Goal: Task Accomplishment & Management: Complete application form

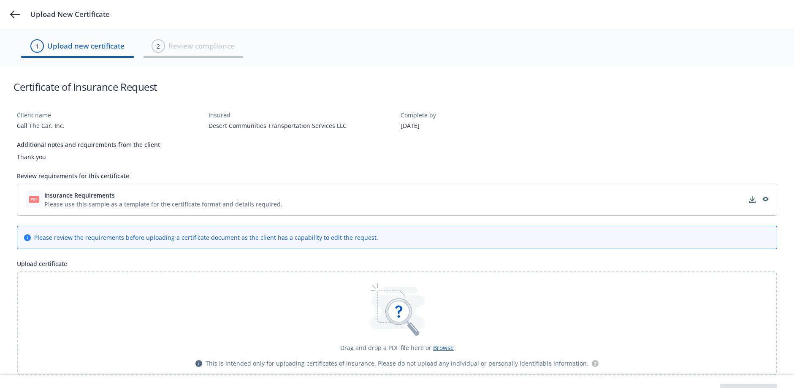
click at [215, 206] on div "Please use this sample as a template for the certificate format and details req…" at bounding box center [163, 204] width 238 height 9
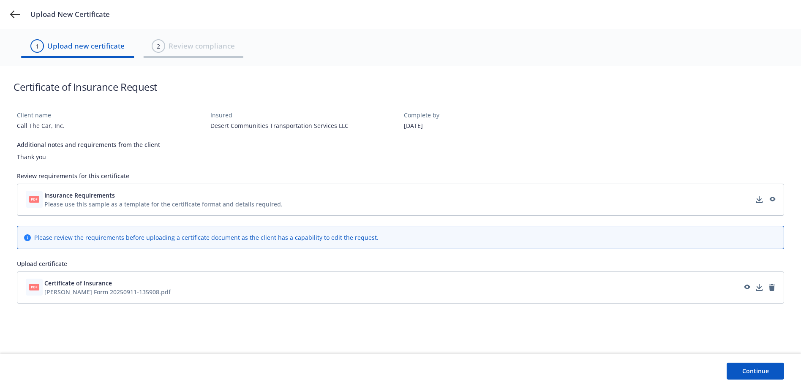
click at [752, 372] on button "Continue" at bounding box center [754, 371] width 57 height 17
